Goal: Task Accomplishment & Management: Use online tool/utility

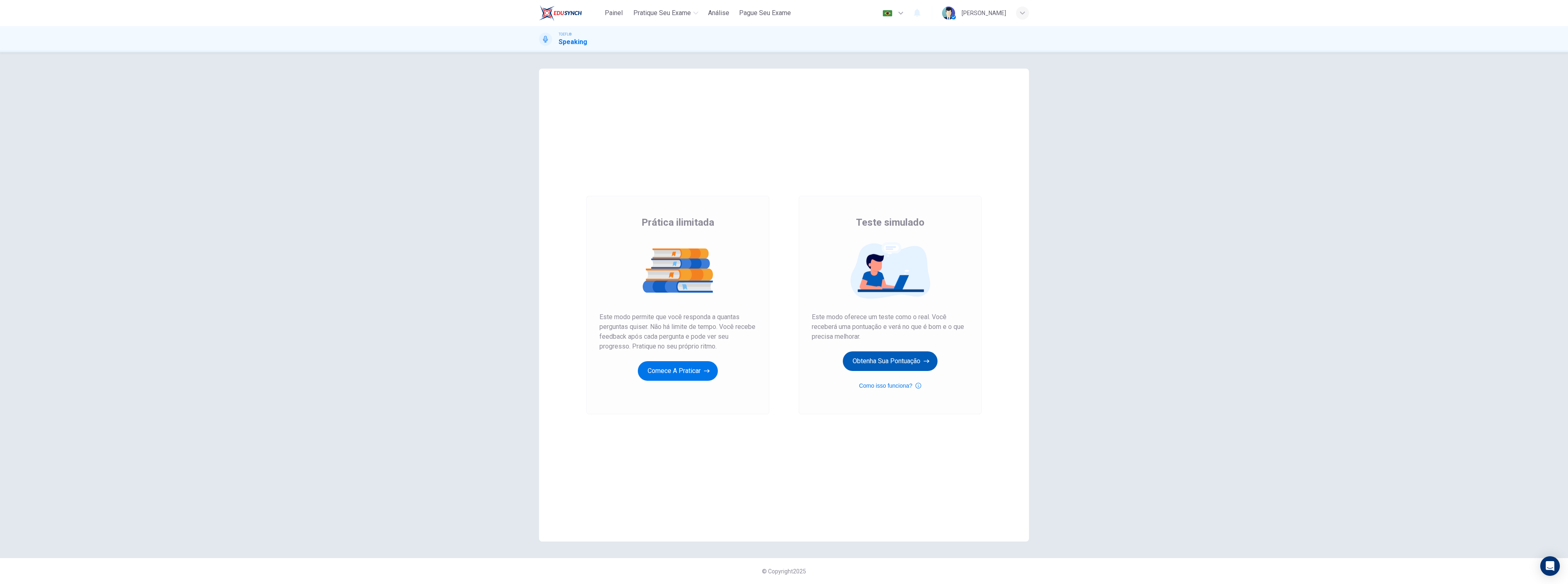
click at [900, 366] on button "Obtenha sua pontuação" at bounding box center [891, 361] width 95 height 20
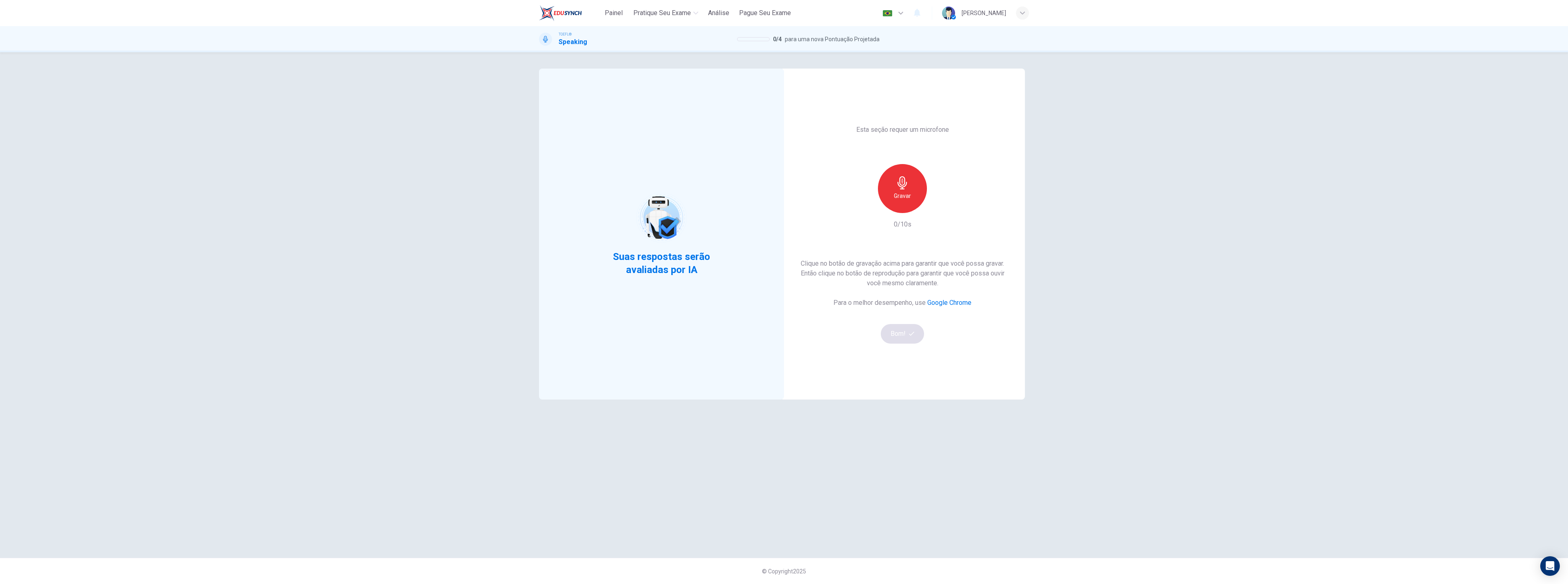
click at [905, 188] on icon "button" at bounding box center [903, 183] width 13 height 13
click at [898, 188] on icon "button" at bounding box center [903, 183] width 13 height 13
click at [935, 204] on div "button" at bounding box center [940, 206] width 13 height 13
click at [901, 338] on button "Bom!" at bounding box center [903, 333] width 44 height 20
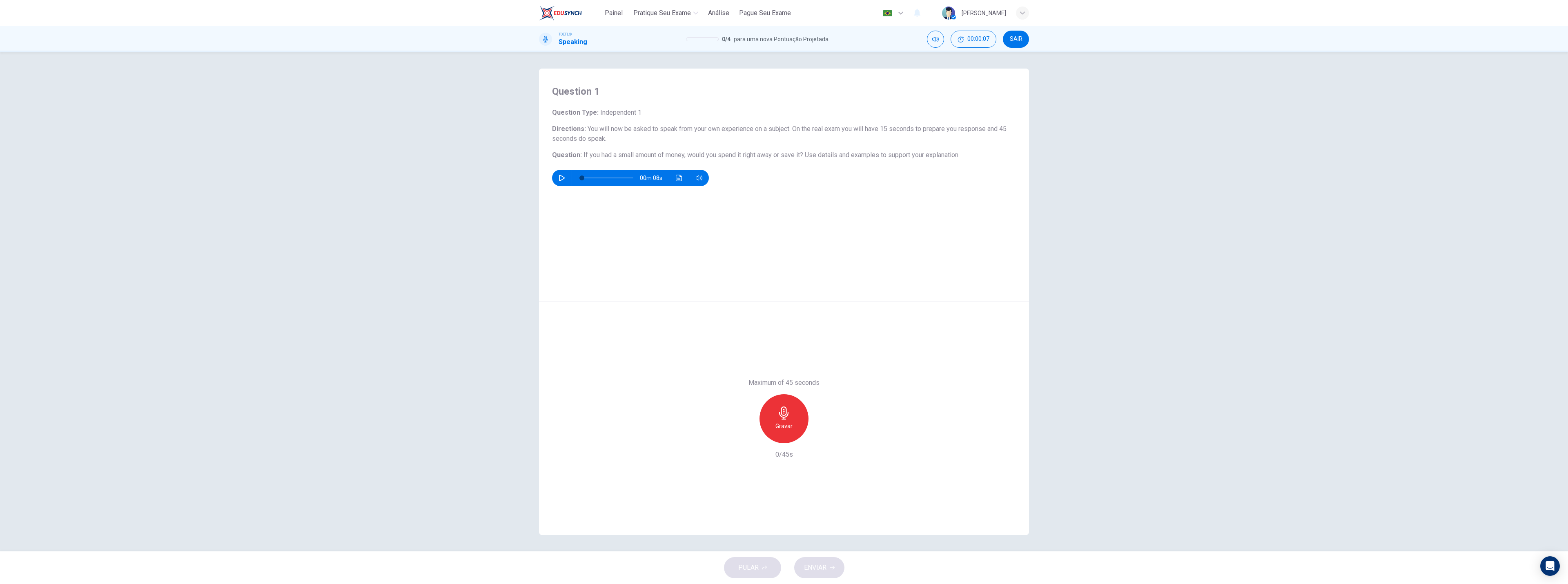
click at [565, 176] on icon "button" at bounding box center [562, 178] width 6 height 6
type input "0"
click at [786, 432] on div "Gravar" at bounding box center [784, 419] width 49 height 49
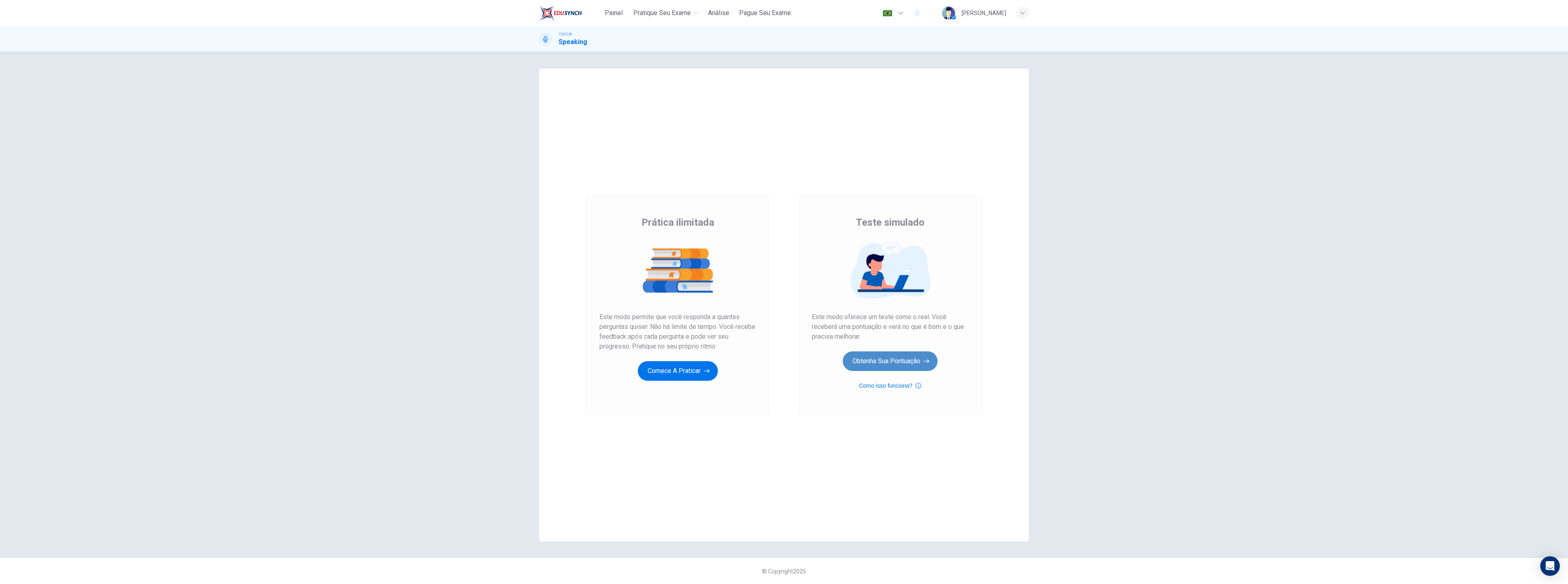
click at [894, 360] on button "Obtenha sua pontuação" at bounding box center [891, 361] width 95 height 20
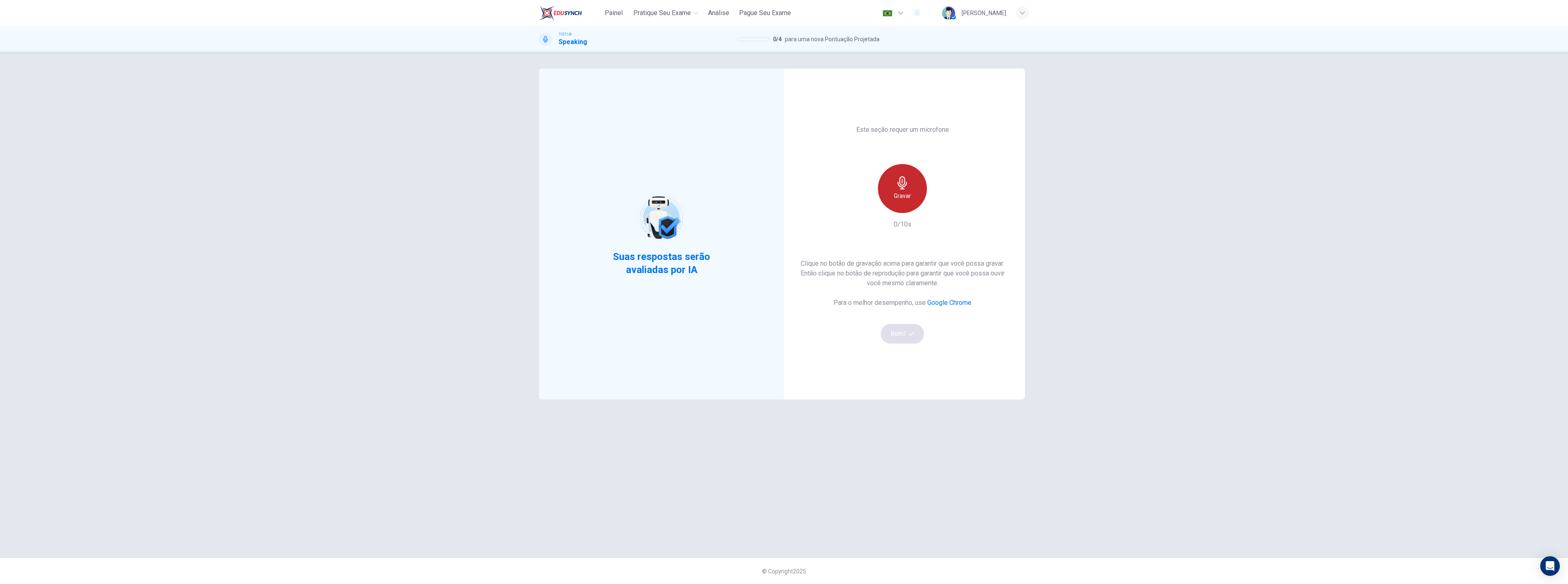
click at [896, 184] on icon "button" at bounding box center [903, 183] width 13 height 13
click at [898, 187] on icon "button" at bounding box center [903, 183] width 13 height 13
click at [889, 337] on button "Bom!" at bounding box center [903, 333] width 44 height 20
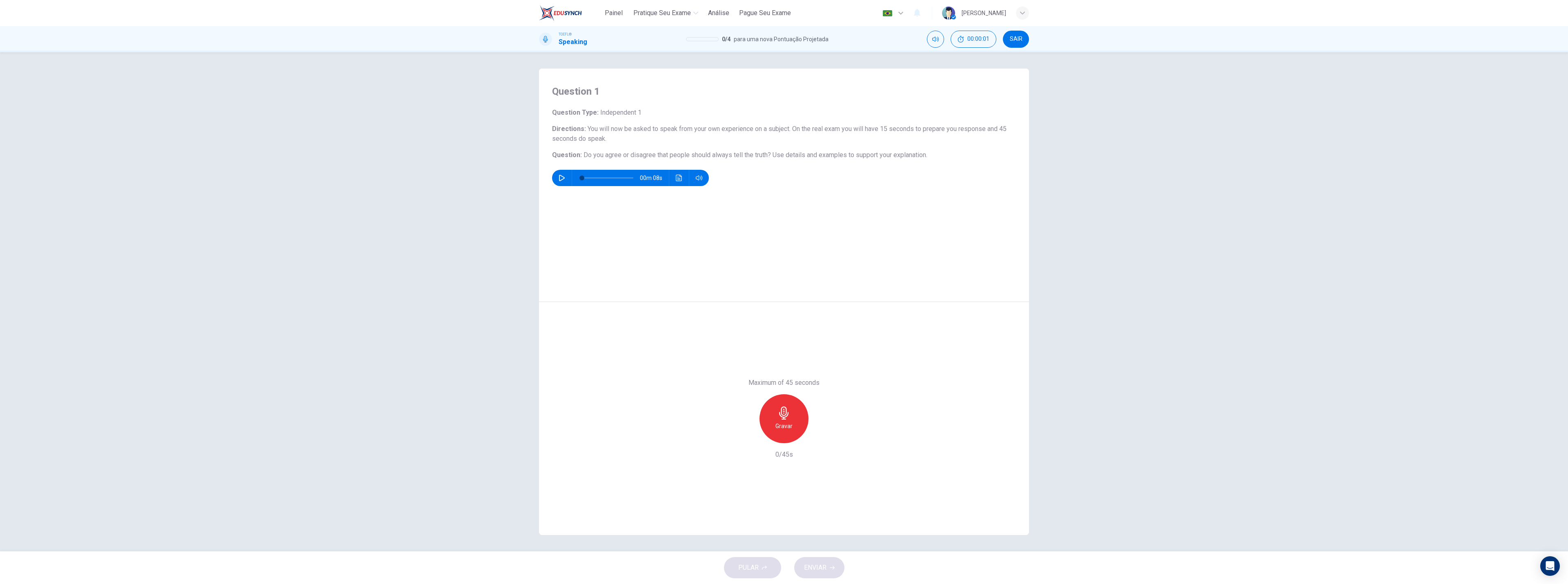
click at [557, 186] on div "00m 08s" at bounding box center [784, 178] width 464 height 16
click at [558, 177] on button "button" at bounding box center [562, 178] width 13 height 16
type input "0"
click at [780, 423] on h6 "Gravar" at bounding box center [784, 426] width 17 height 10
click at [778, 417] on div "Parar" at bounding box center [784, 419] width 49 height 49
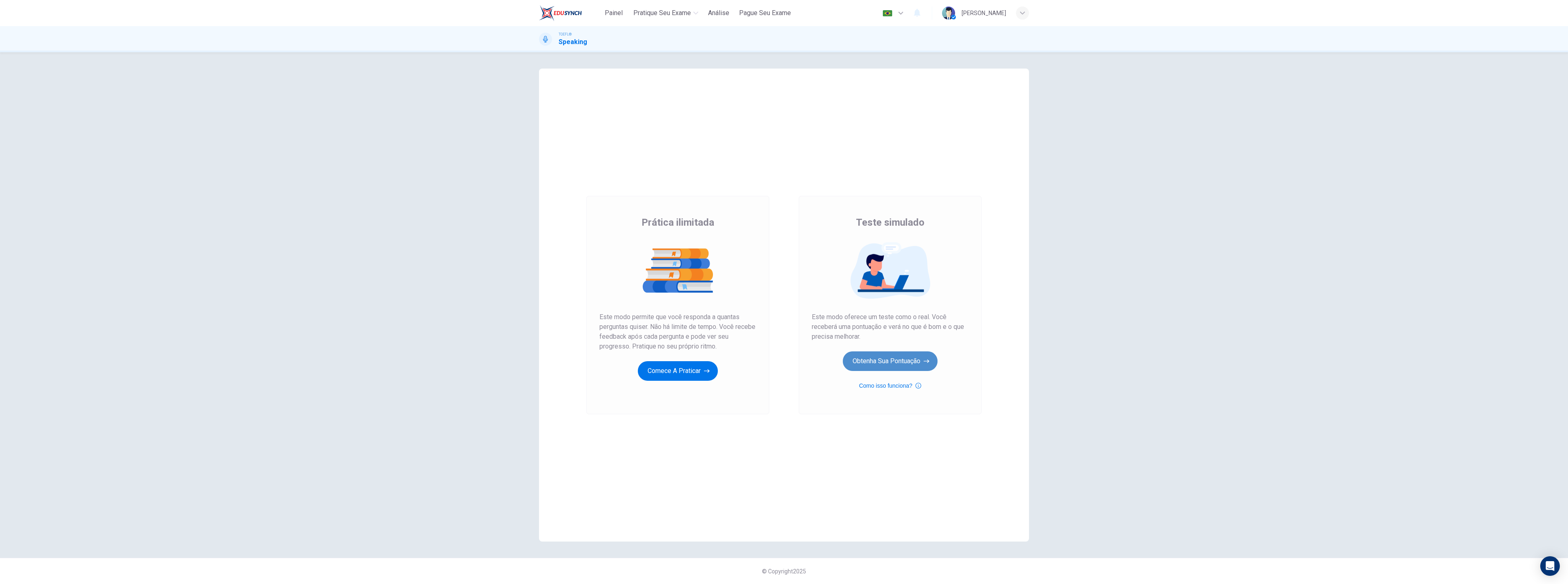
click at [875, 361] on button "Obtenha sua pontuação" at bounding box center [891, 361] width 95 height 20
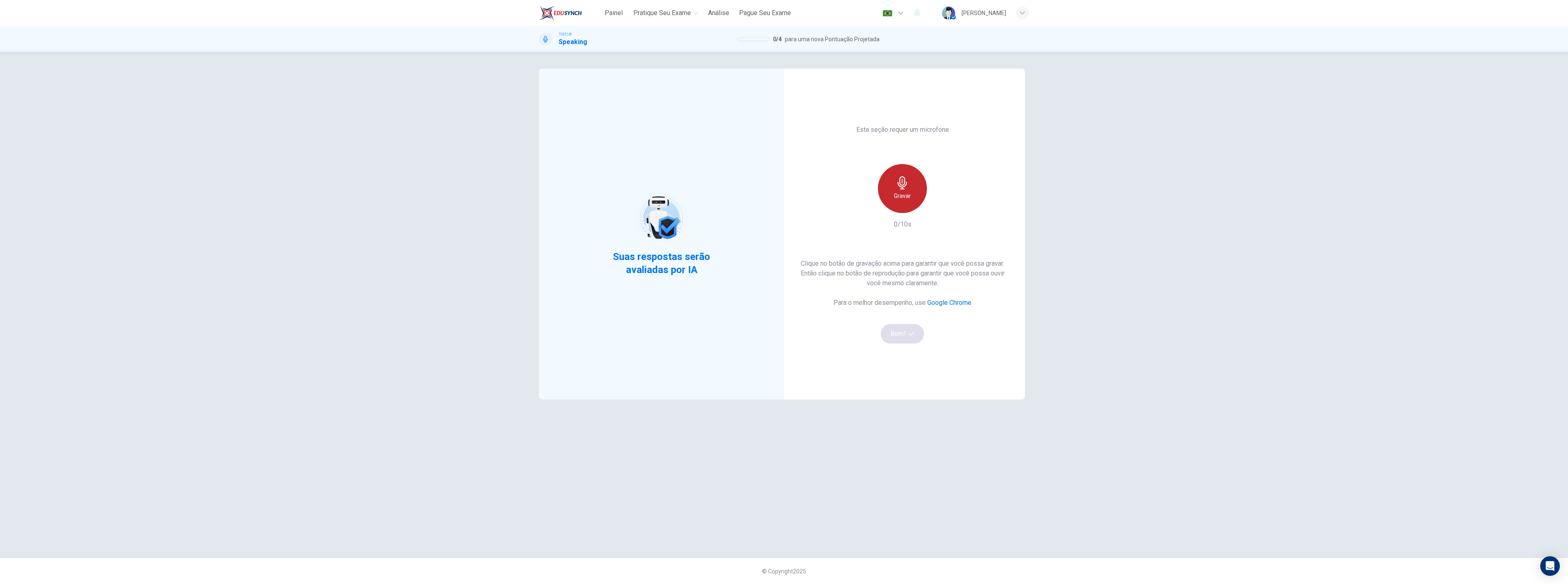
click at [905, 197] on h6 "Gravar" at bounding box center [902, 196] width 17 height 10
click at [904, 188] on icon "button" at bounding box center [903, 183] width 13 height 13
click at [912, 338] on button "Bom!" at bounding box center [903, 333] width 44 height 20
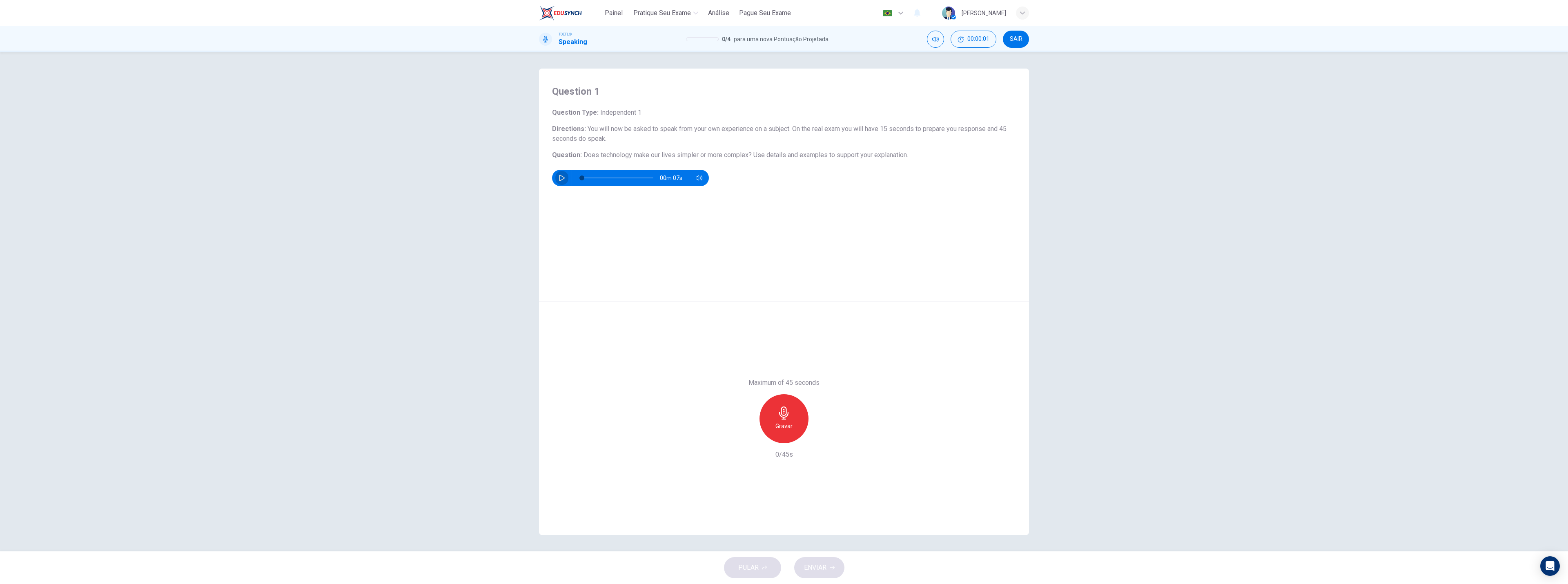
click at [568, 179] on button "button" at bounding box center [562, 178] width 13 height 16
type input "0"
click at [783, 412] on icon "button" at bounding box center [784, 413] width 13 height 13
click at [792, 415] on div "Parar" at bounding box center [784, 419] width 49 height 49
click at [822, 428] on div "Gravar" at bounding box center [783, 419] width 88 height 49
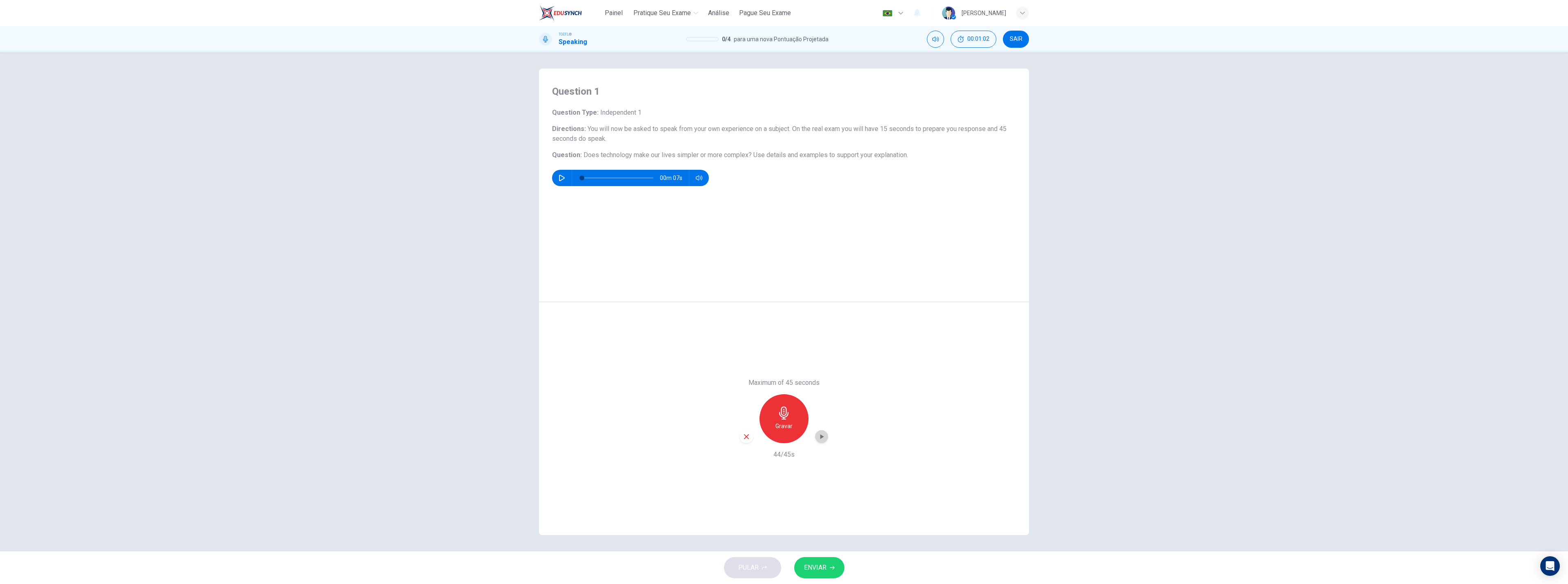
click at [824, 440] on icon "button" at bounding box center [821, 437] width 8 height 8
click at [819, 563] on span "ENVIAR" at bounding box center [815, 567] width 22 height 12
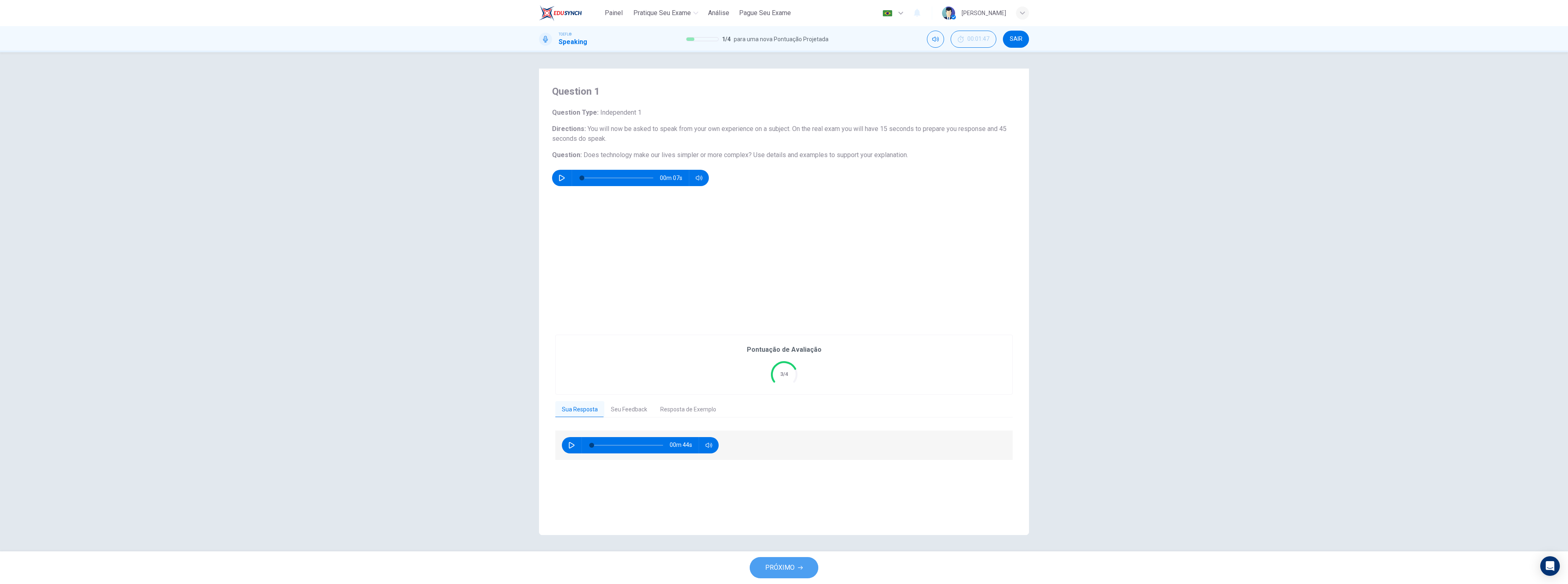
click at [793, 561] on button "PRÓXIMO" at bounding box center [784, 567] width 69 height 21
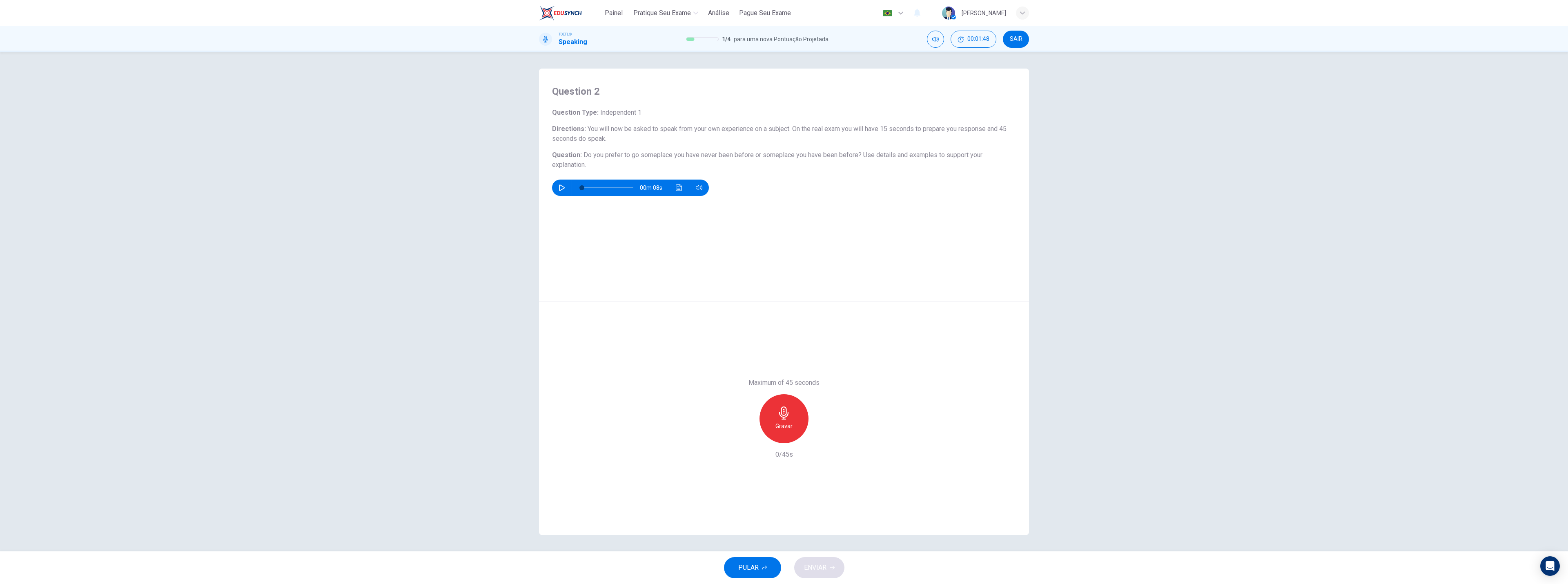
click at [560, 188] on icon "button" at bounding box center [562, 188] width 6 height 6
click at [560, 188] on icon "button" at bounding box center [561, 188] width 4 height 5
type input "56"
